Goal: Answer question/provide support: Share knowledge or assist other users

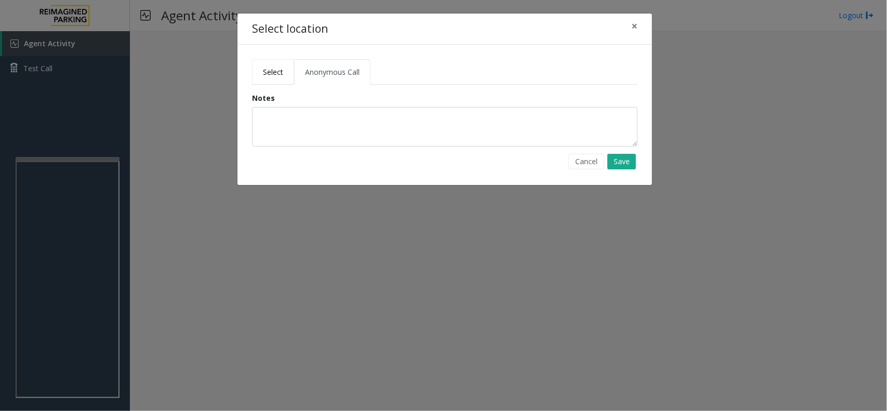
click at [282, 69] on span "Select" at bounding box center [273, 72] width 20 height 10
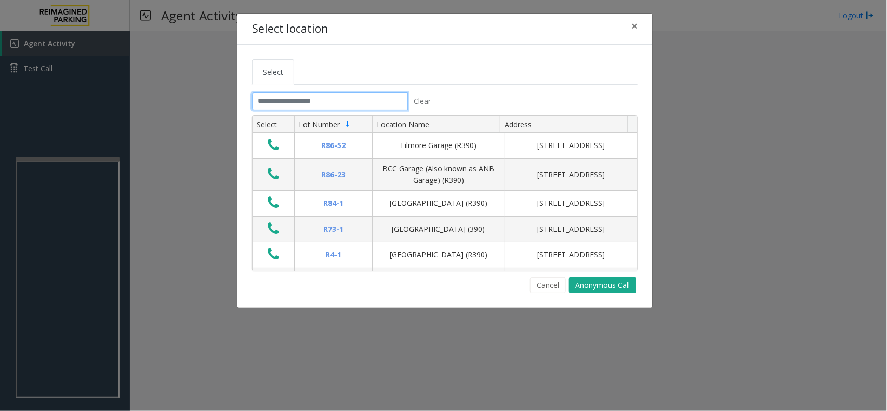
click at [317, 100] on input "text" at bounding box center [330, 102] width 156 height 18
click at [324, 99] on input "text" at bounding box center [330, 102] width 156 height 18
click at [642, 23] on button "×" at bounding box center [634, 26] width 21 height 25
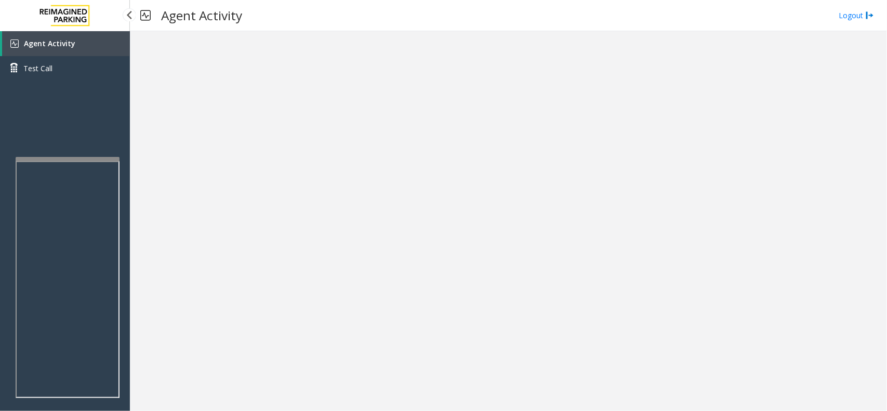
click at [102, 156] on div "Agent Activity Test Call" at bounding box center [65, 236] width 130 height 411
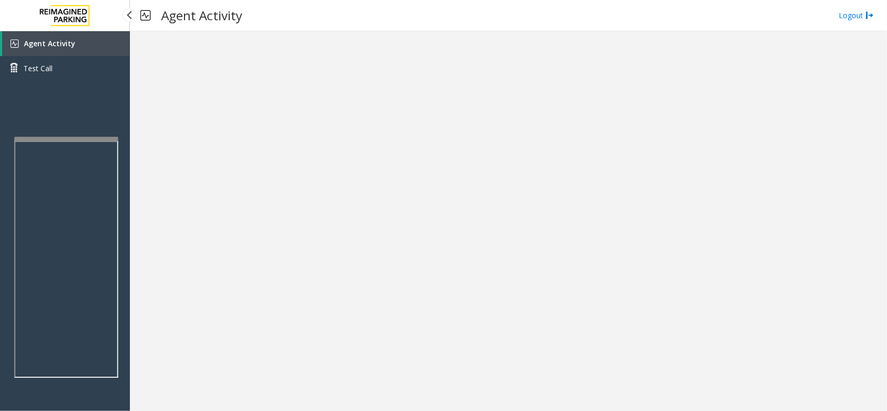
click at [102, 138] on div at bounding box center [67, 139] width 104 height 4
click at [102, 36] on link "Agent Activity" at bounding box center [66, 43] width 128 height 25
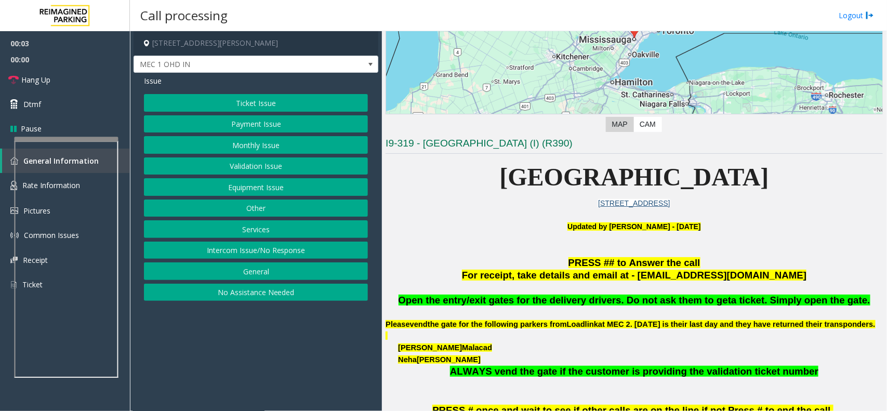
scroll to position [260, 0]
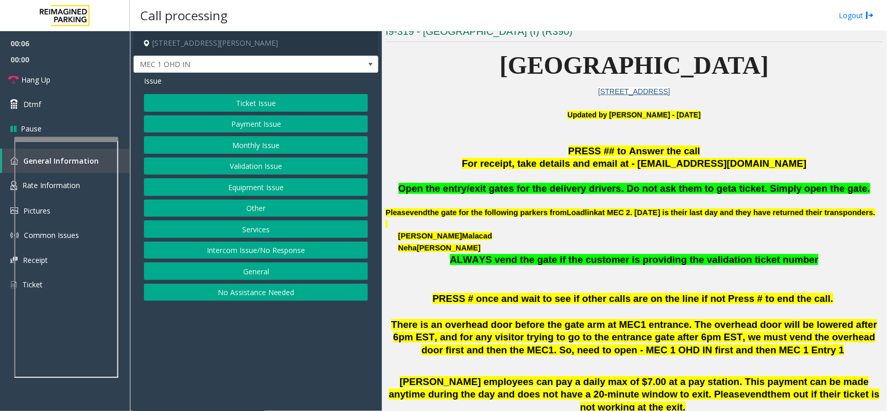
click at [281, 186] on button "Equipment Issue" at bounding box center [256, 187] width 224 height 18
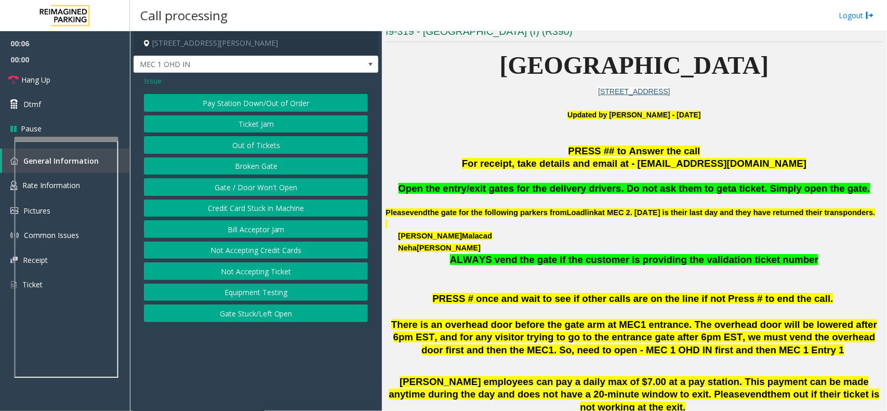
click at [281, 186] on button "Gate / Door Won't Open" at bounding box center [256, 187] width 224 height 18
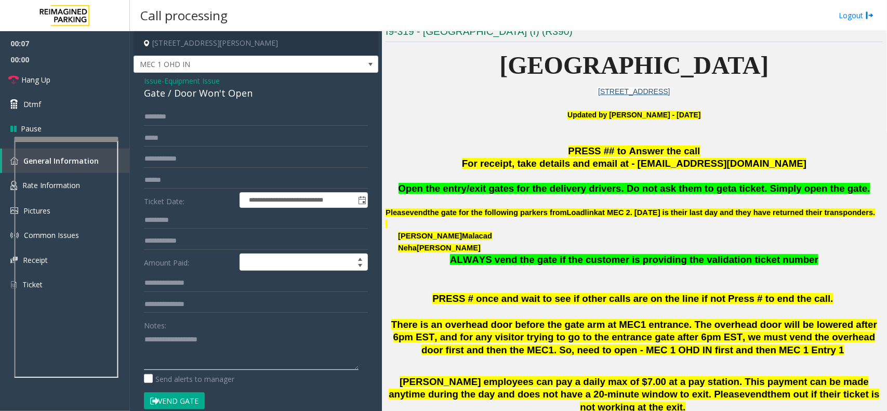
drag, startPoint x: 220, startPoint y: 334, endPoint x: 216, endPoint y: 339, distance: 6.8
click at [217, 339] on textarea at bounding box center [251, 350] width 215 height 39
click at [178, 399] on button "Vend Gate" at bounding box center [174, 402] width 61 height 18
click at [203, 357] on textarea at bounding box center [251, 350] width 215 height 39
click at [73, 84] on link "Hang Up" at bounding box center [65, 80] width 130 height 24
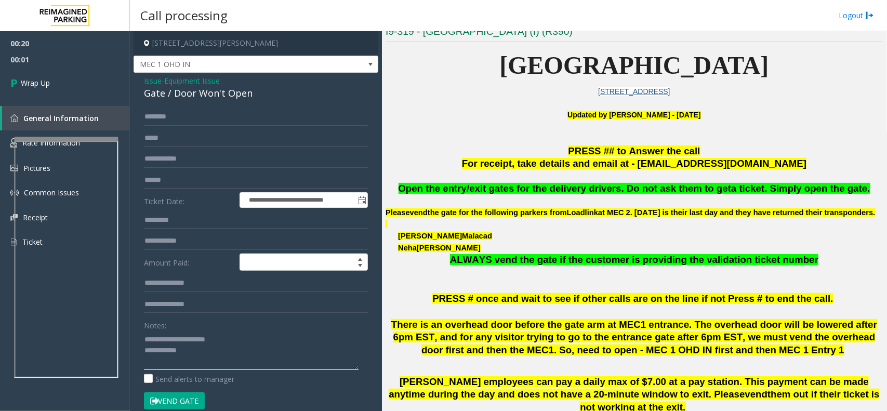
drag, startPoint x: 208, startPoint y: 337, endPoint x: 204, endPoint y: 344, distance: 7.9
click at [204, 344] on textarea at bounding box center [251, 350] width 215 height 39
click at [205, 347] on textarea at bounding box center [251, 350] width 215 height 39
click at [209, 341] on textarea at bounding box center [251, 350] width 215 height 39
click at [216, 341] on textarea at bounding box center [251, 350] width 215 height 39
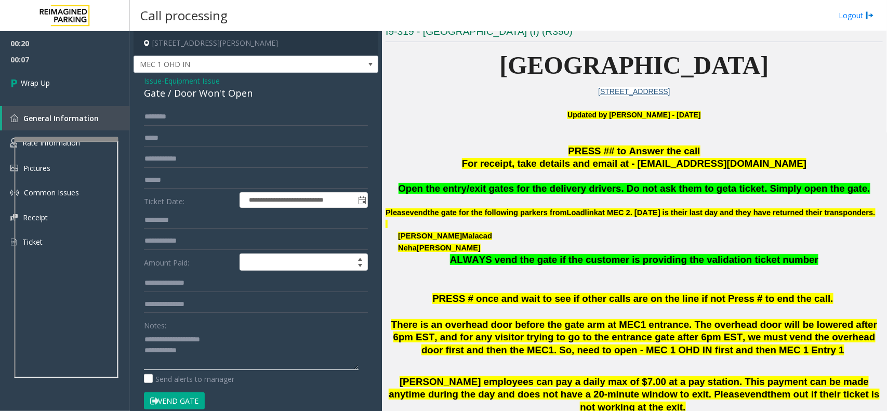
click at [211, 354] on textarea at bounding box center [251, 350] width 215 height 39
type textarea "**********"
click at [55, 81] on link "Wrap Up" at bounding box center [65, 83] width 130 height 31
